Goal: Information Seeking & Learning: Learn about a topic

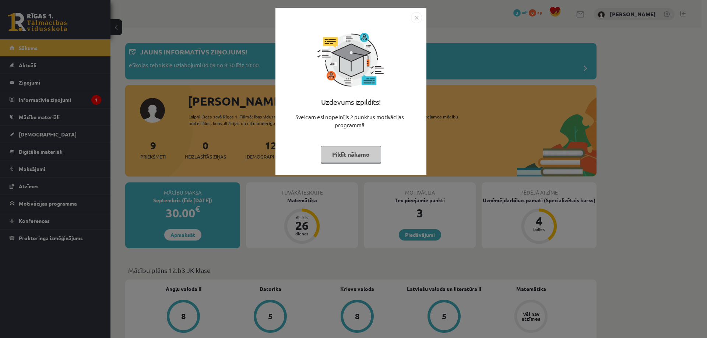
click at [143, 11] on div "Uzdevums izpildīts! Sveicam esi nopelnījis 2 punktus motivācijas programmā Pild…" at bounding box center [353, 169] width 707 height 338
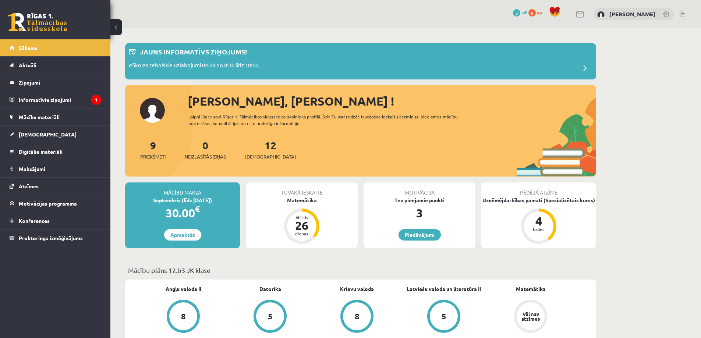
click at [216, 53] on p "Jauns informatīvs ziņojums!" at bounding box center [193, 52] width 107 height 10
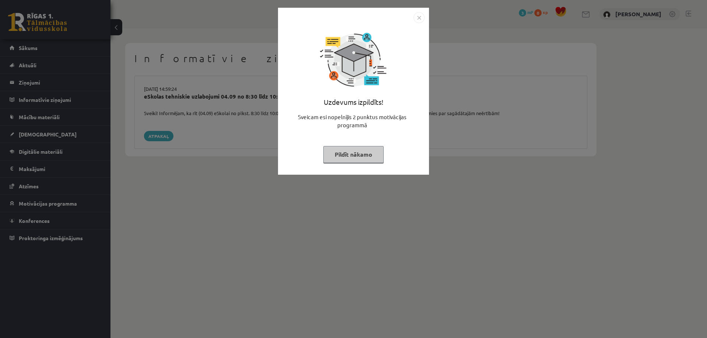
click at [130, 99] on div "Uzdevums izpildīts! Sveicam esi nopelnījis 2 punktus motivācijas programmā Pild…" at bounding box center [353, 169] width 707 height 338
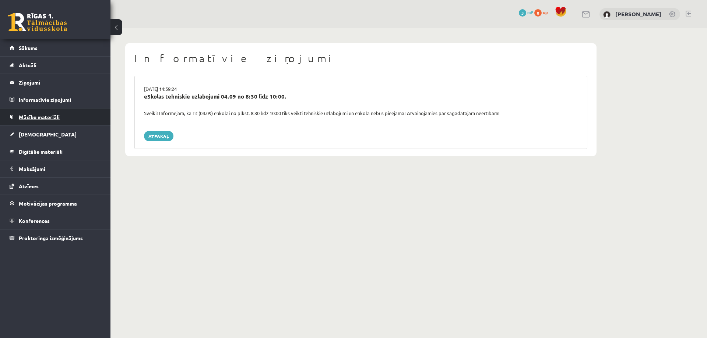
click at [46, 115] on span "Mācību materiāli" at bounding box center [39, 117] width 41 height 7
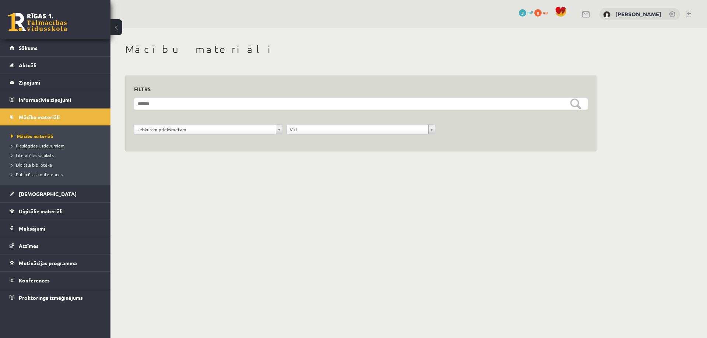
click at [59, 144] on span "Pieslēgties Uzdevumiem" at bounding box center [37, 146] width 53 height 6
click at [56, 175] on span "Publicētas konferences" at bounding box center [37, 175] width 52 height 6
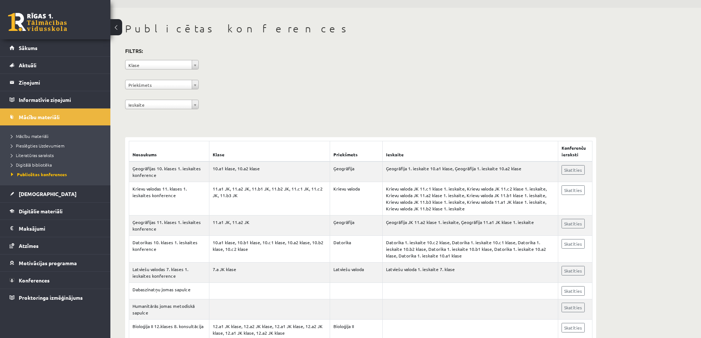
scroll to position [74, 0]
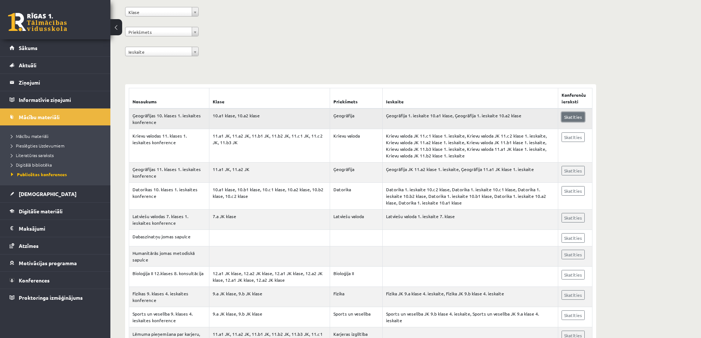
click at [574, 117] on link "Skatīties" at bounding box center [573, 117] width 23 height 10
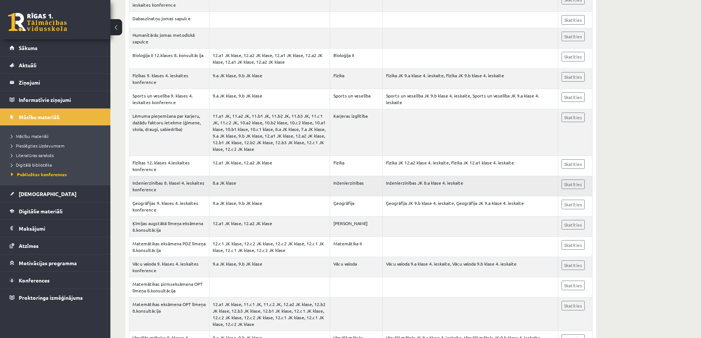
scroll to position [294, 0]
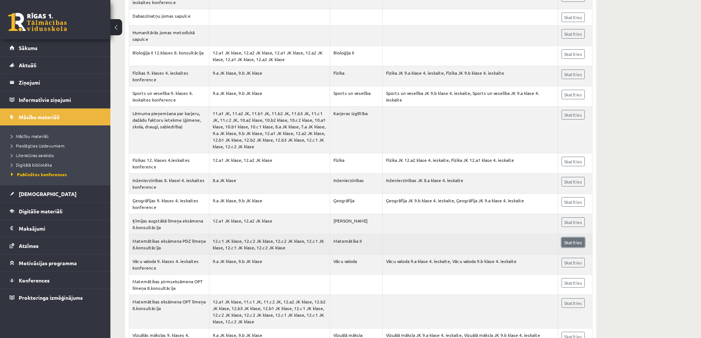
click at [563, 239] on link "Skatīties" at bounding box center [573, 243] width 23 height 10
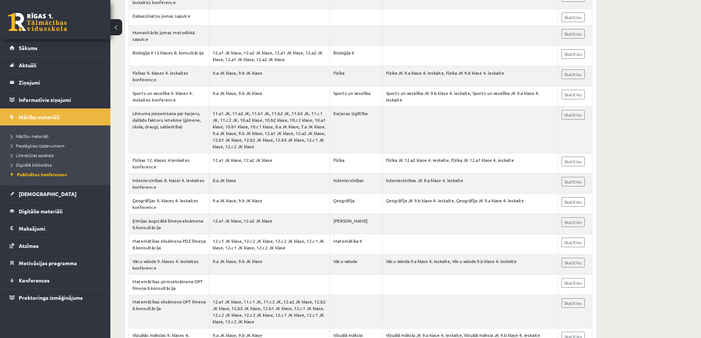
click at [35, 49] on span "Sākums" at bounding box center [28, 48] width 19 height 7
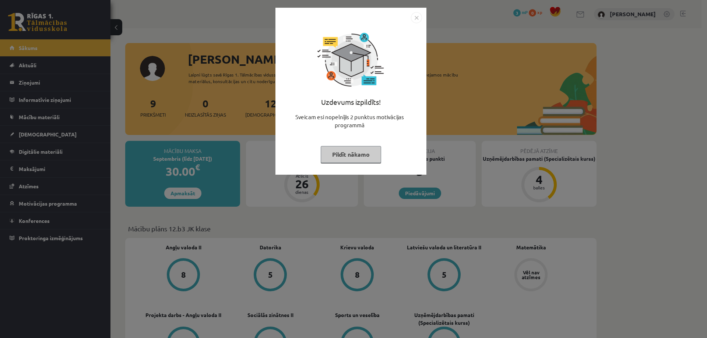
click at [566, 168] on div "Uzdevums izpildīts! Sveicam esi nopelnījis 2 punktus motivācijas programmā Pild…" at bounding box center [353, 169] width 707 height 338
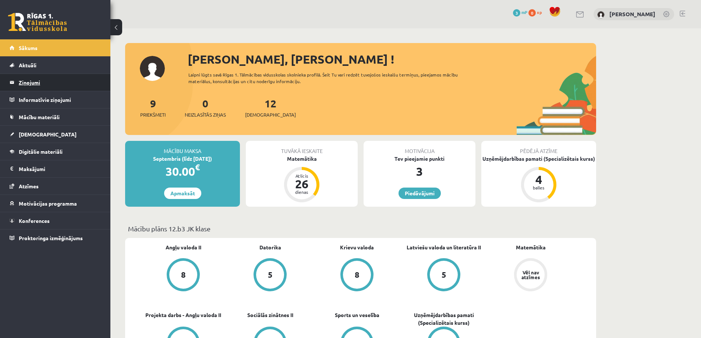
click at [37, 77] on legend "Ziņojumi 0" at bounding box center [60, 82] width 82 height 17
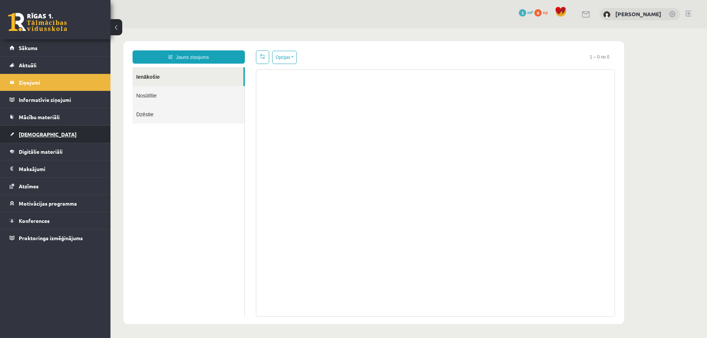
click at [46, 133] on link "[DEMOGRAPHIC_DATA]" at bounding box center [56, 134] width 92 height 17
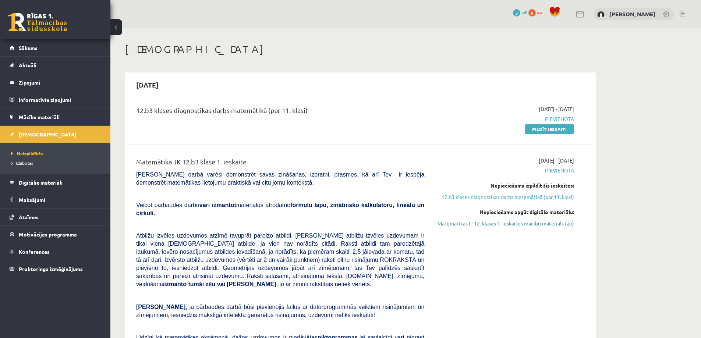
click at [525, 225] on link "Matemātikas I - 12. klases 1. ieskaites mācību materiāls (ab)" at bounding box center [504, 224] width 139 height 8
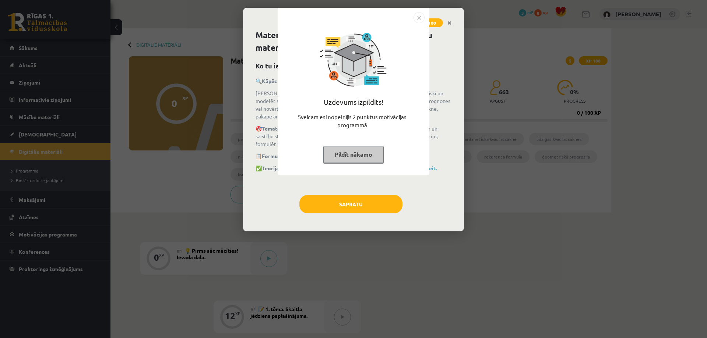
click at [417, 20] on img "Close" at bounding box center [418, 17] width 11 height 11
